Goal: Task Accomplishment & Management: Manage account settings

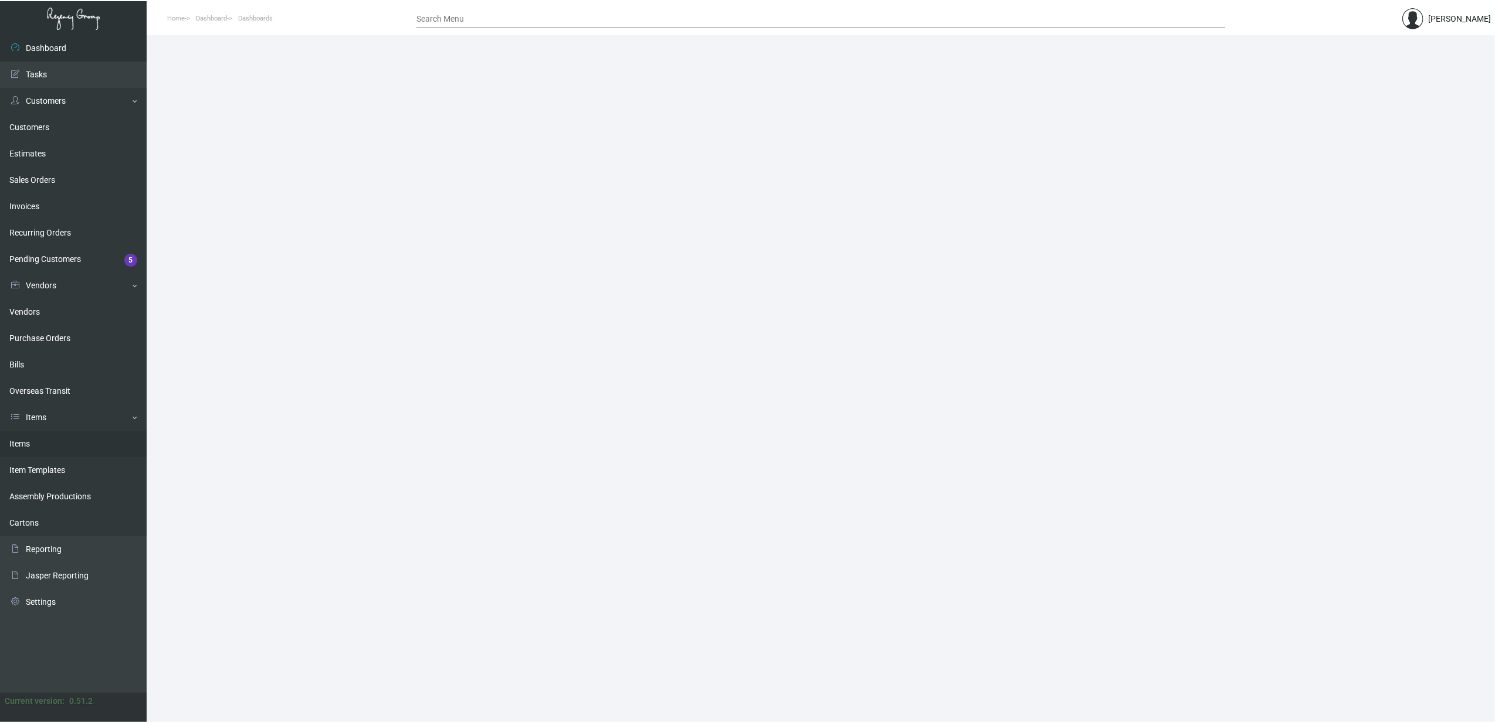
click at [30, 433] on link "Items" at bounding box center [73, 444] width 147 height 26
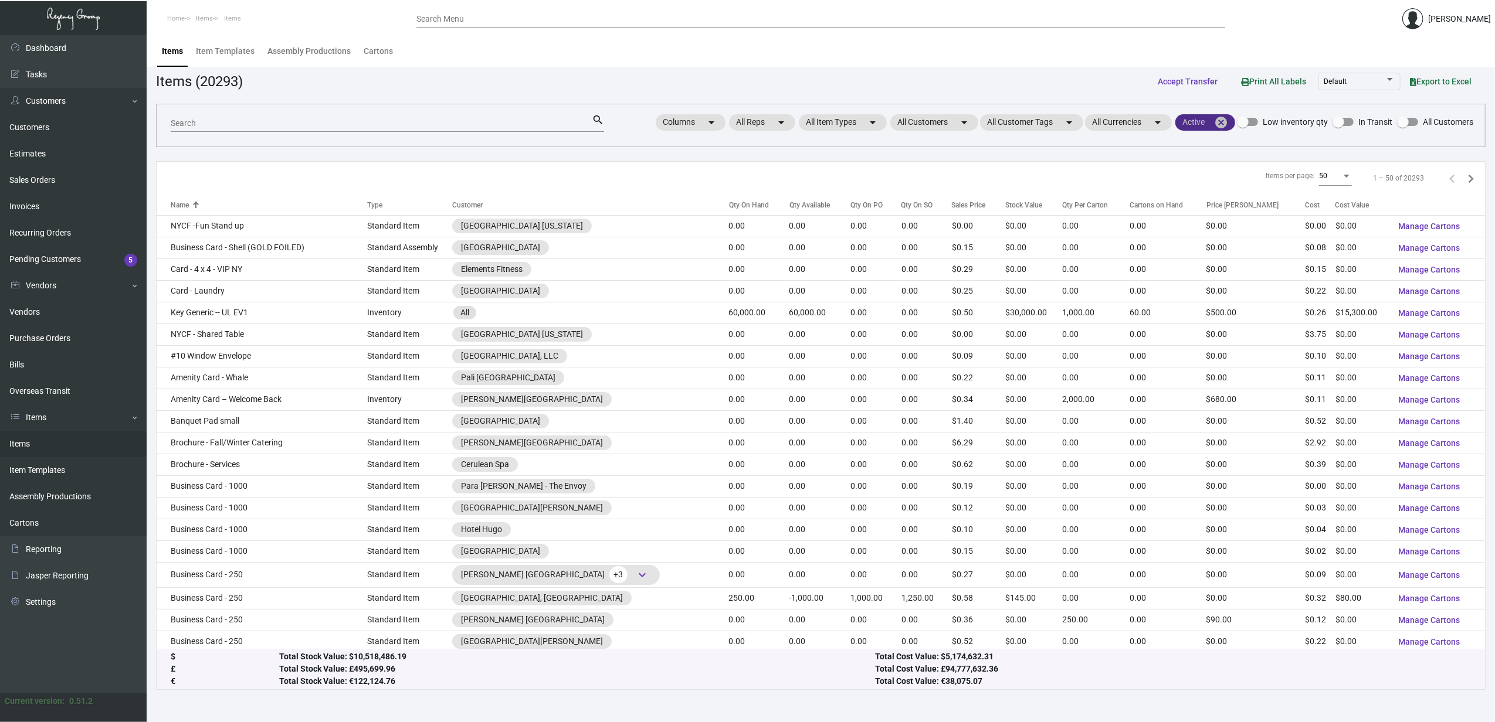
click at [1227, 124] on mat-icon "cancel" at bounding box center [1221, 123] width 14 height 14
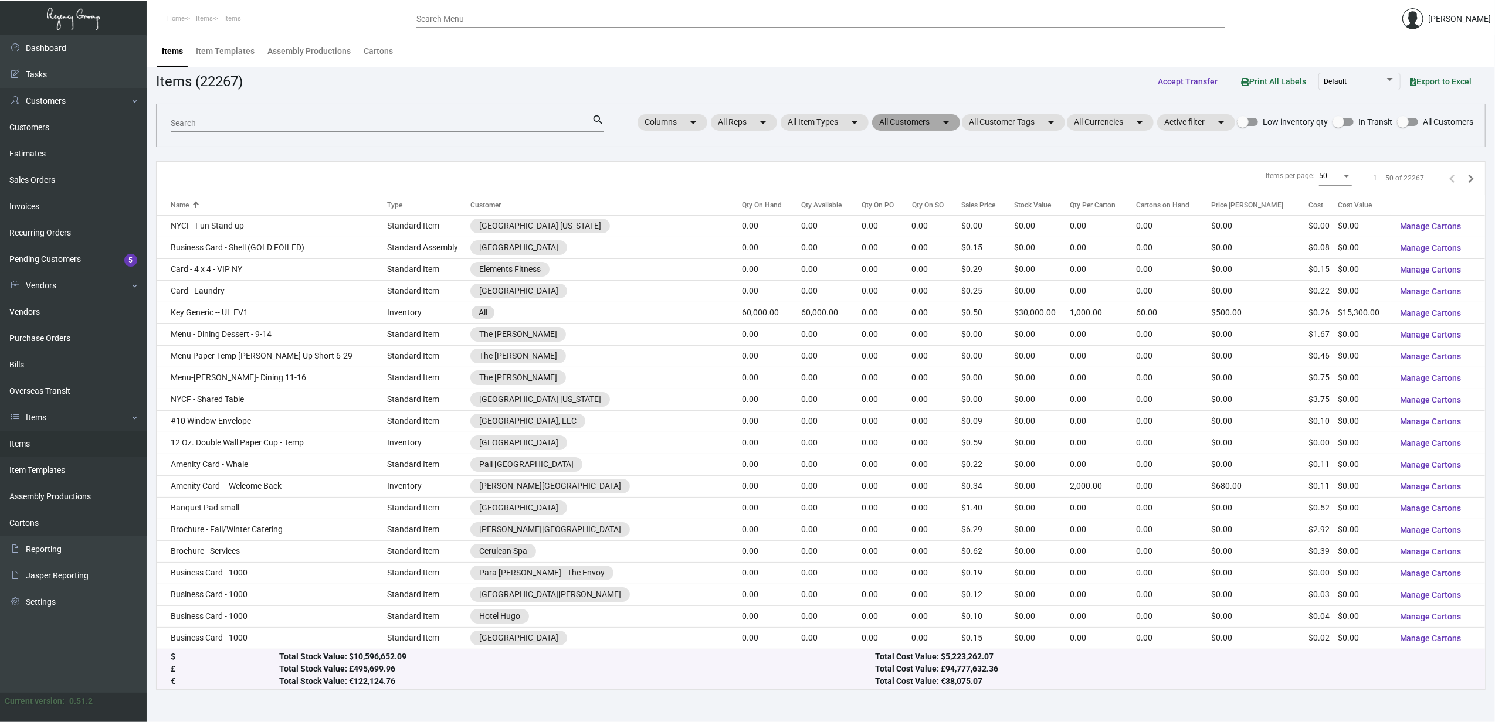
click at [928, 116] on mat-chip "All Customers arrow_drop_down" at bounding box center [916, 122] width 88 height 16
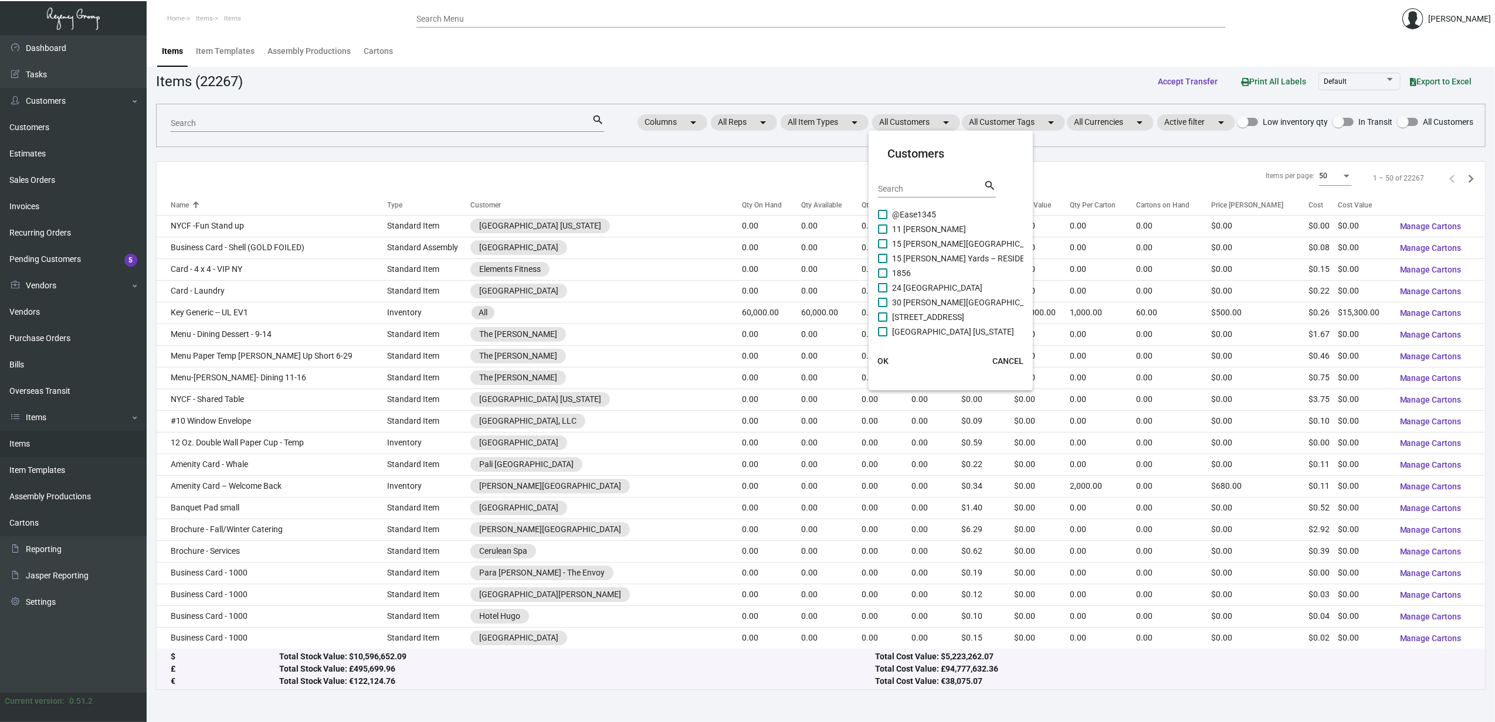
click at [920, 192] on input "Search" at bounding box center [931, 189] width 106 height 9
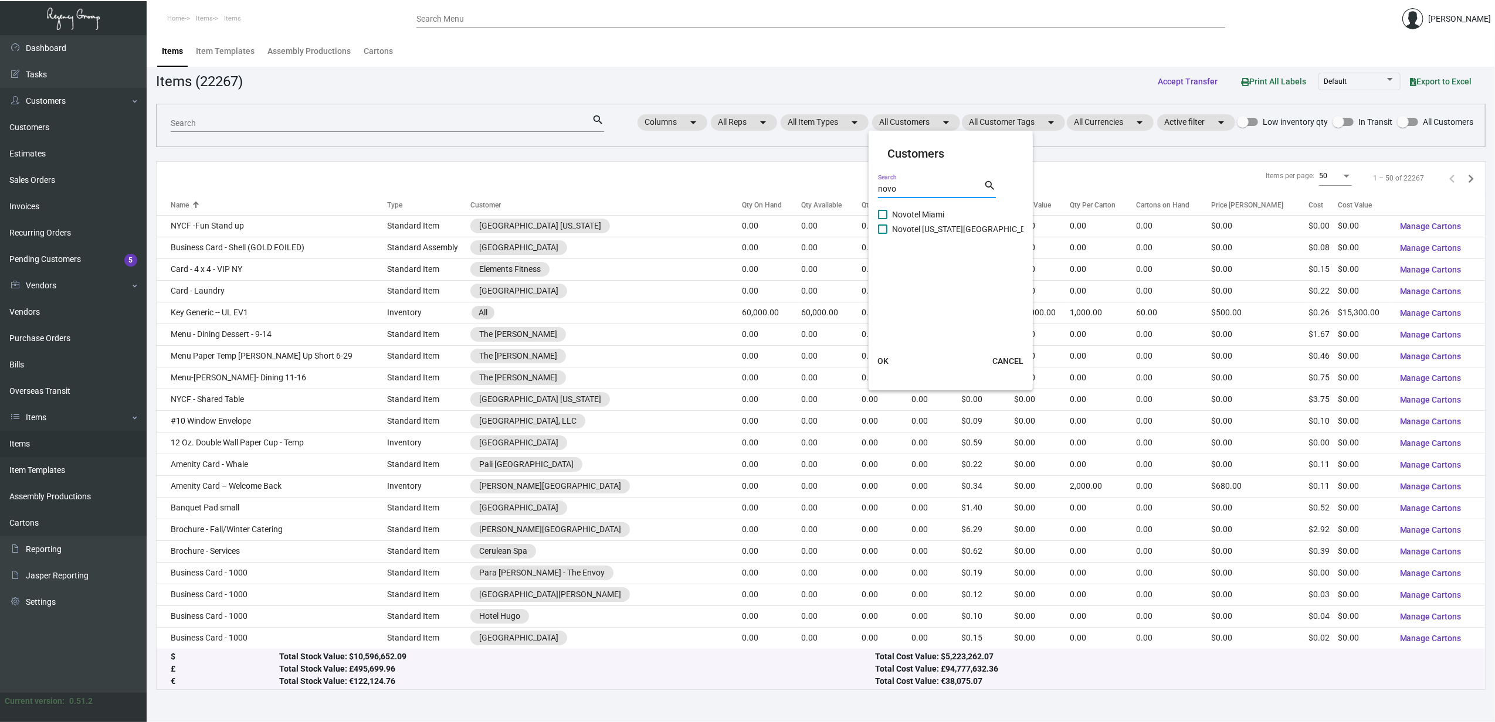
type input "novo"
click at [905, 226] on span "Novotel [US_STATE][GEOGRAPHIC_DATA]" at bounding box center [967, 229] width 150 height 14
click at [883, 234] on input "Novotel [US_STATE][GEOGRAPHIC_DATA]" at bounding box center [882, 234] width 1 height 1
checkbox input "true"
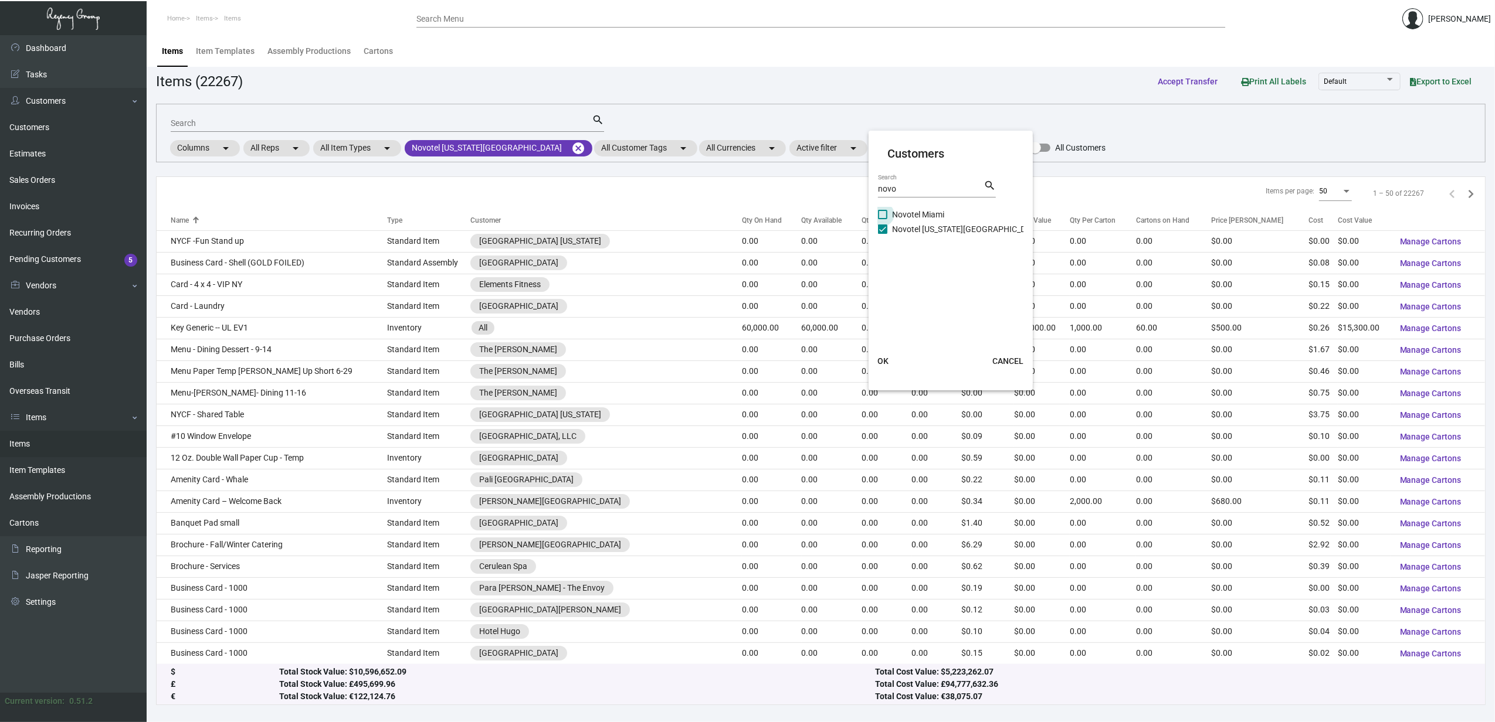
click at [903, 213] on span "Novotel Miami" at bounding box center [918, 215] width 52 height 14
click at [883, 219] on input "Novotel Miami" at bounding box center [882, 219] width 1 height 1
checkbox input "true"
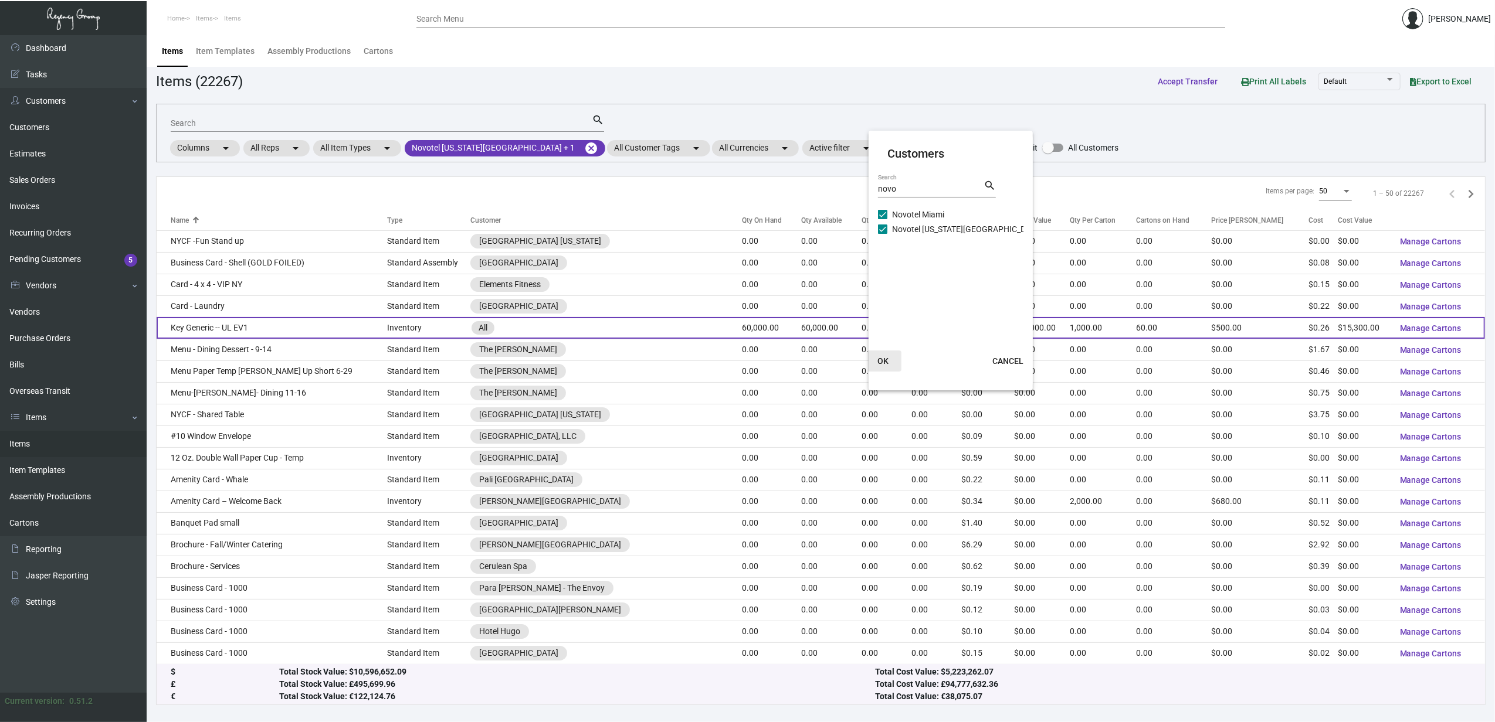
drag, startPoint x: 891, startPoint y: 355, endPoint x: 850, endPoint y: 327, distance: 50.6
click at [890, 355] on button "OK" at bounding box center [883, 361] width 38 height 21
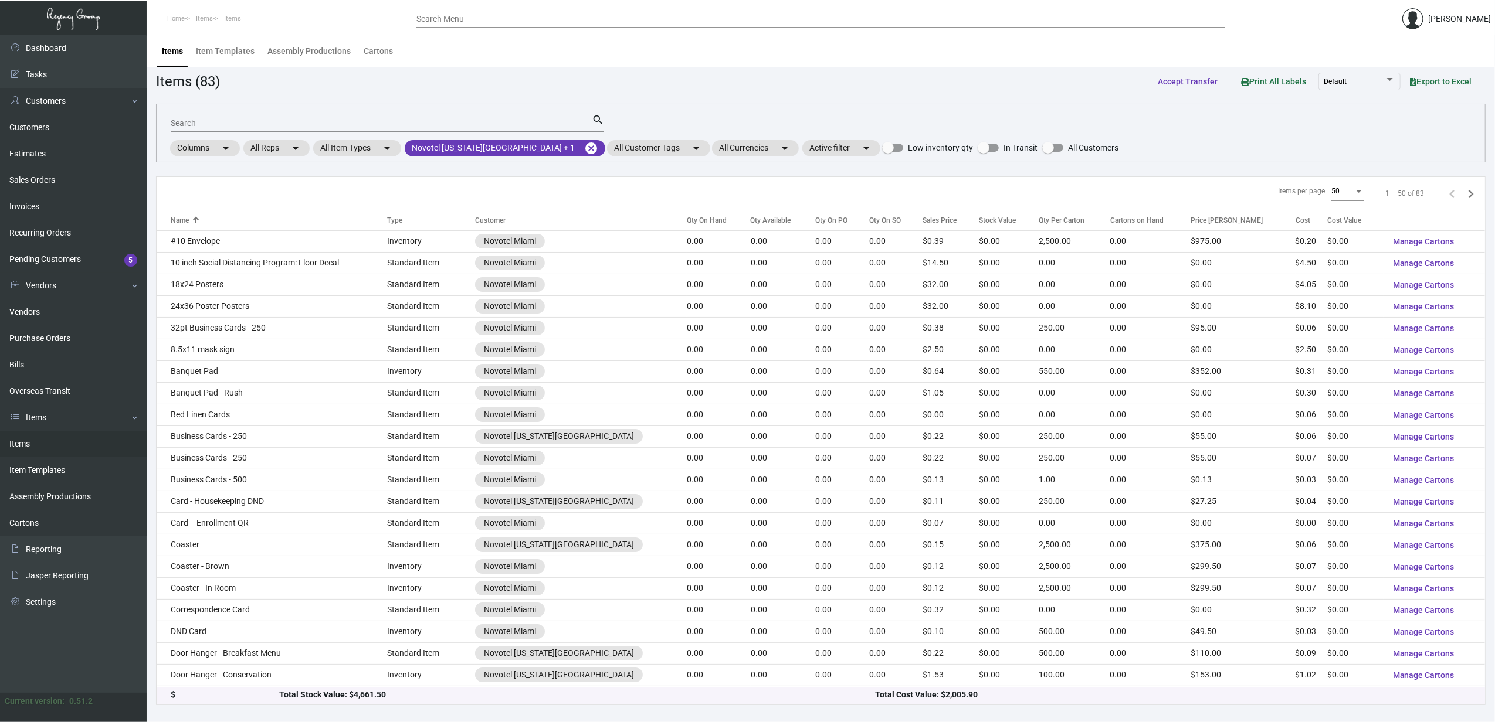
click at [698, 219] on div "Qty On Hand" at bounding box center [707, 220] width 40 height 11
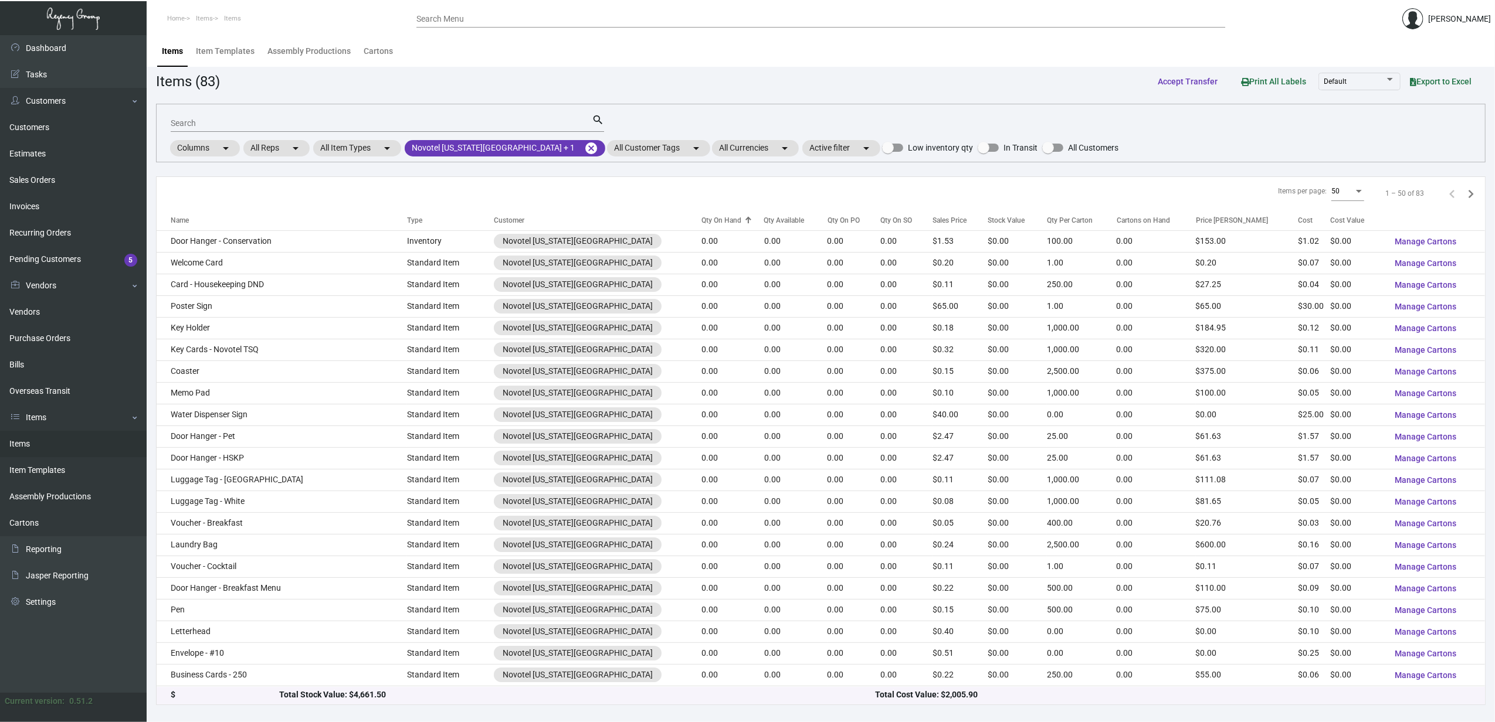
click at [701, 219] on div "Qty On Hand" at bounding box center [721, 220] width 40 height 11
